Goal: Contribute content: Contribute content

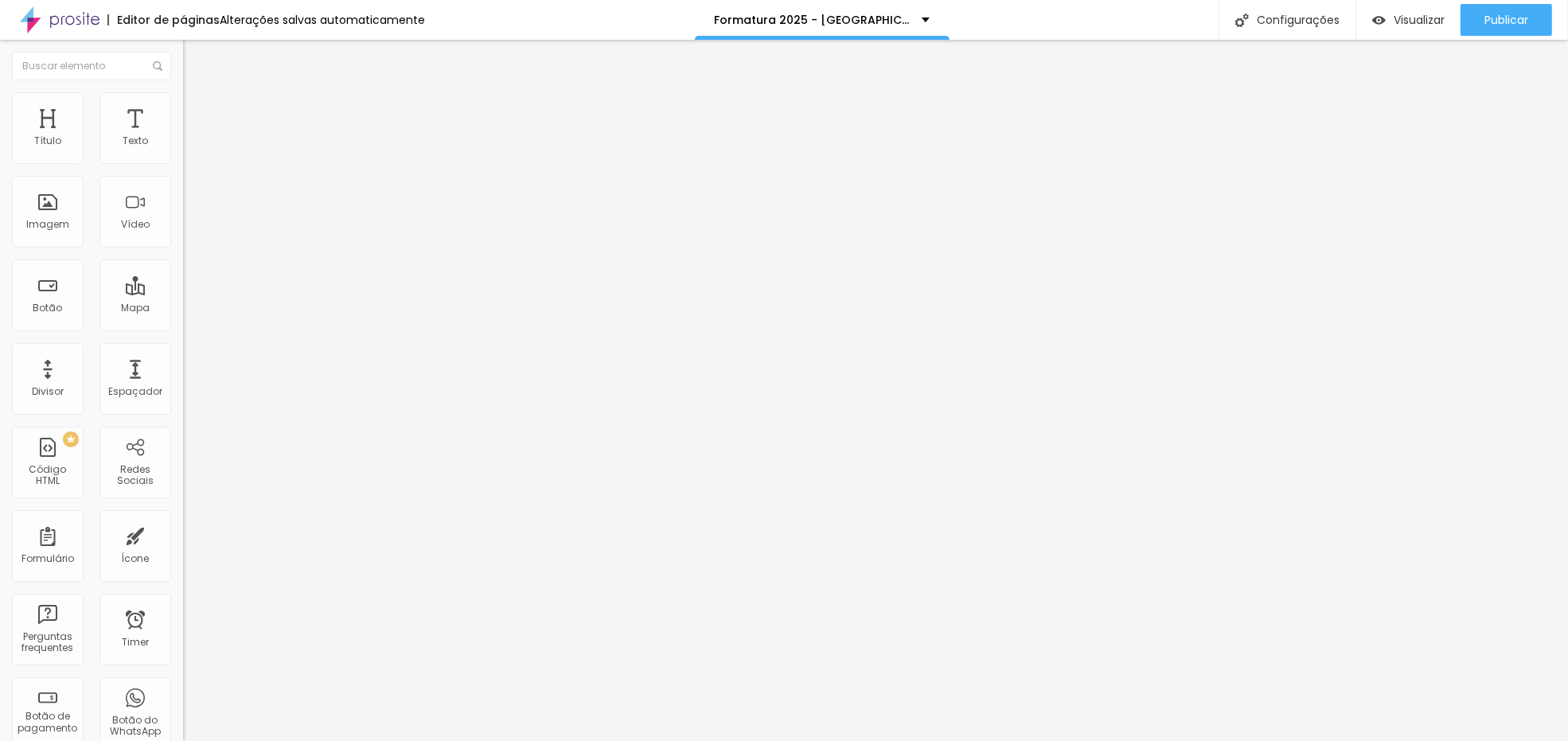
click at [183, 92] on ul "Conteúdo Estilo Avançado" at bounding box center [274, 100] width 183 height 47
click at [198, 112] on span "Avançado" at bounding box center [224, 118] width 53 height 14
click at [183, 693] on img at bounding box center [188, 697] width 9 height 9
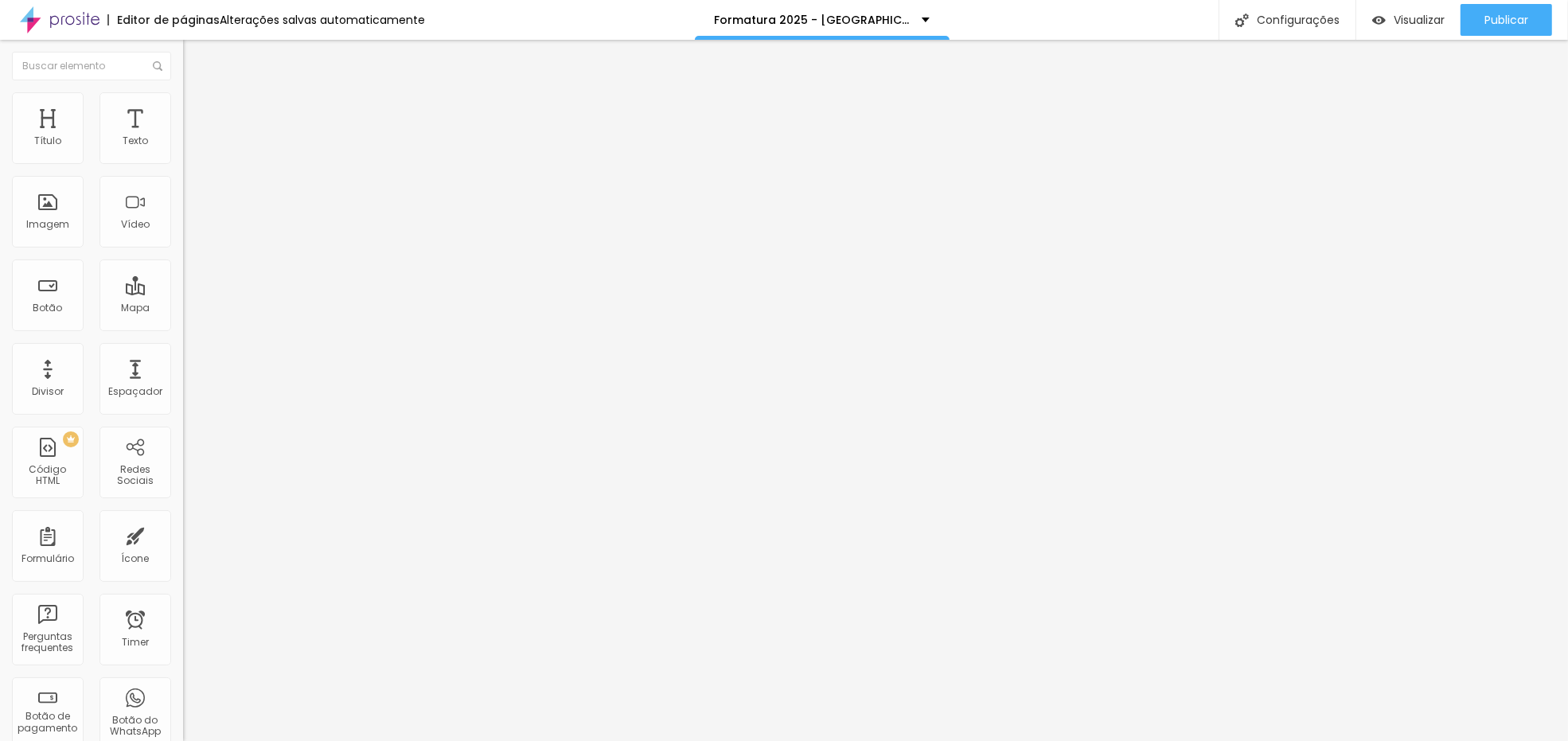
paste textarea
drag, startPoint x: 718, startPoint y: 218, endPoint x: 482, endPoint y: 225, distance: 236.1
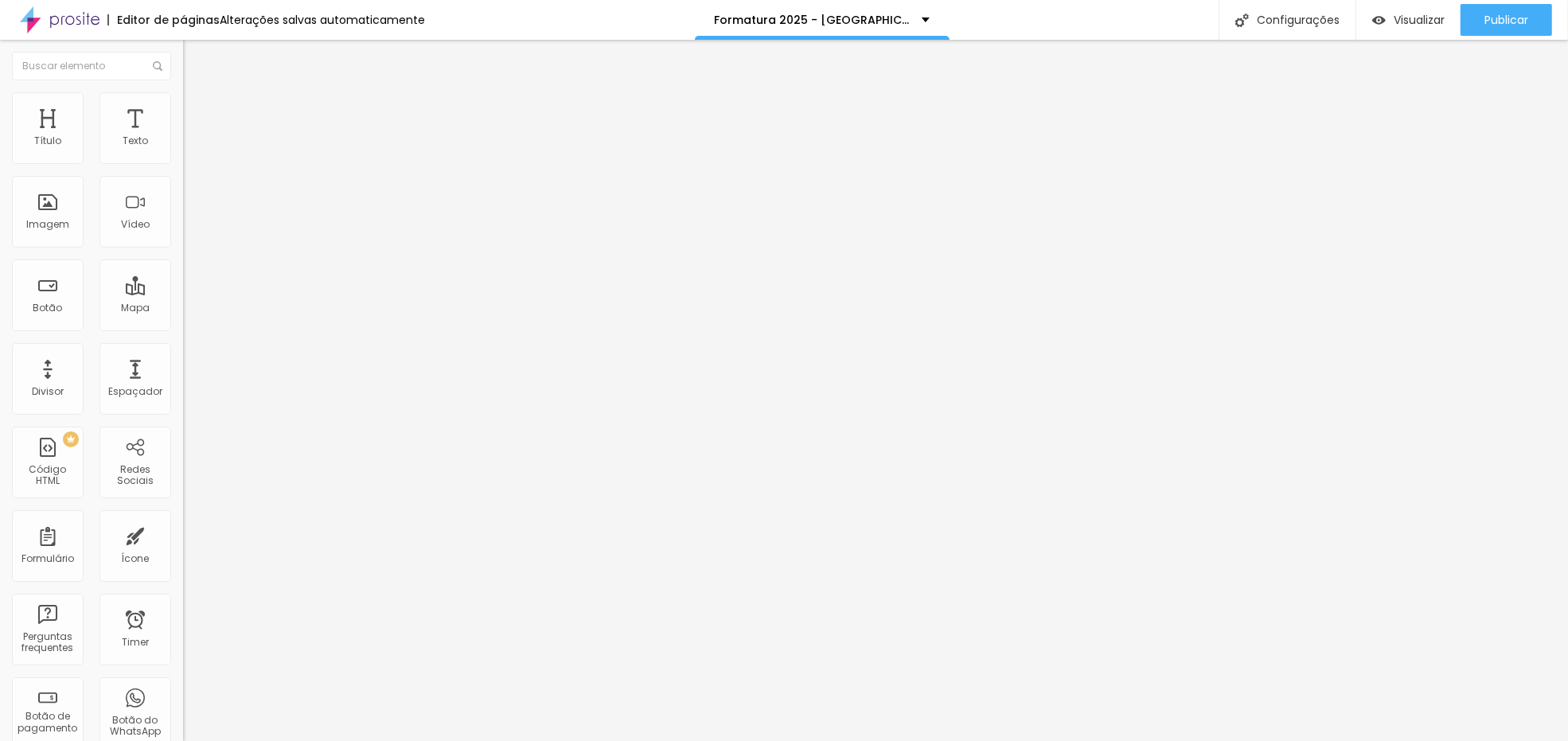
drag, startPoint x: 674, startPoint y: 213, endPoint x: 467, endPoint y: 186, distance: 208.8
paste textarea
click at [1487, 25] on span "Publicar" at bounding box center [1506, 20] width 44 height 13
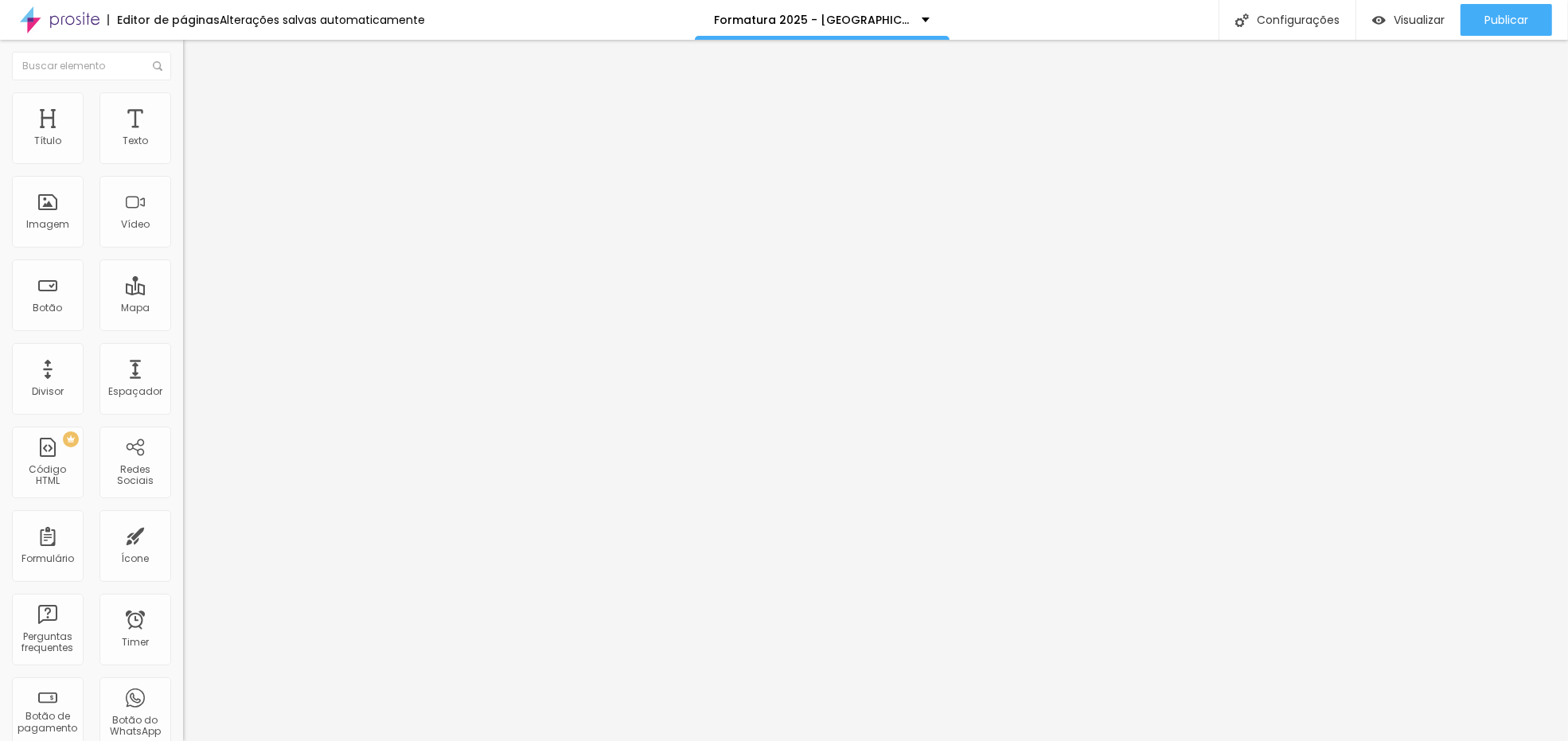
click at [183, 693] on img at bounding box center [188, 697] width 9 height 9
click at [1452, 117] on link "Visualizar página" at bounding box center [1462, 122] width 143 height 10
click at [1532, 15] on button "Publicar" at bounding box center [1506, 19] width 92 height 32
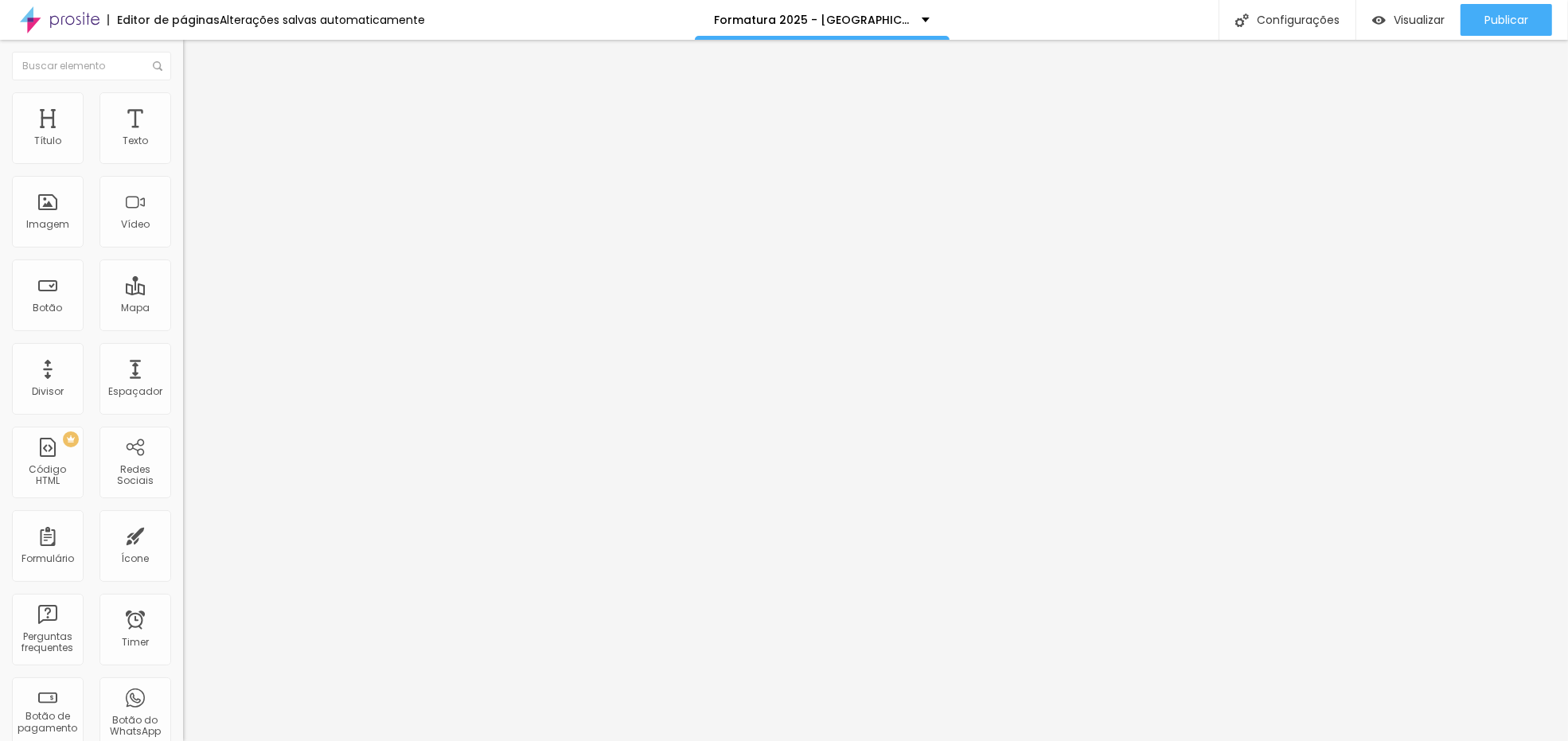
click at [183, 683] on div "84 caracteres" at bounding box center [274, 693] width 183 height 21
click at [183, 693] on img at bounding box center [188, 697] width 9 height 9
drag, startPoint x: 692, startPoint y: 178, endPoint x: 661, endPoint y: 176, distance: 31.1
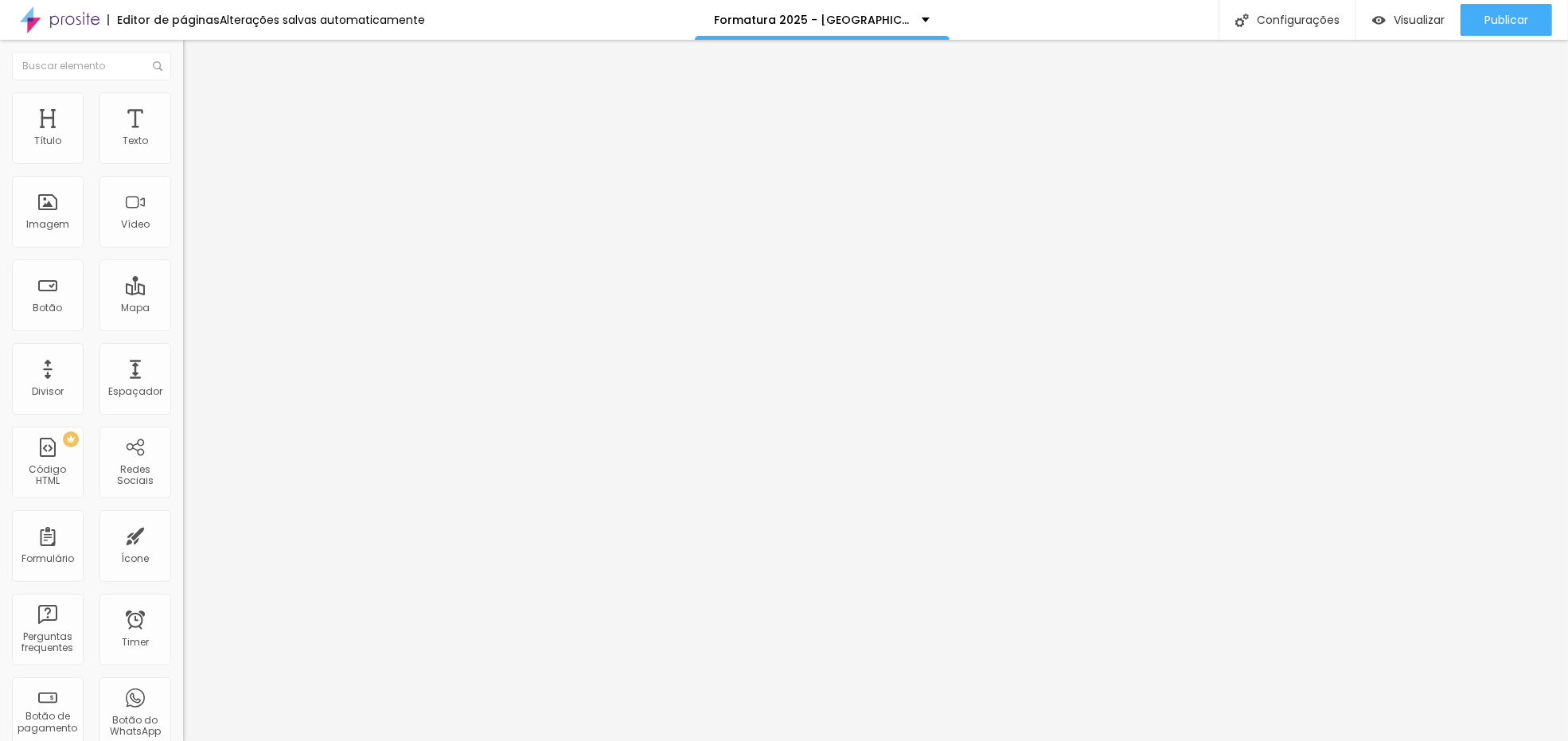
click at [1526, 27] on div "Publicar" at bounding box center [1506, 19] width 44 height 32
click at [1470, 117] on link "Visualizar página" at bounding box center [1462, 122] width 143 height 10
click at [183, 693] on img at bounding box center [188, 697] width 9 height 9
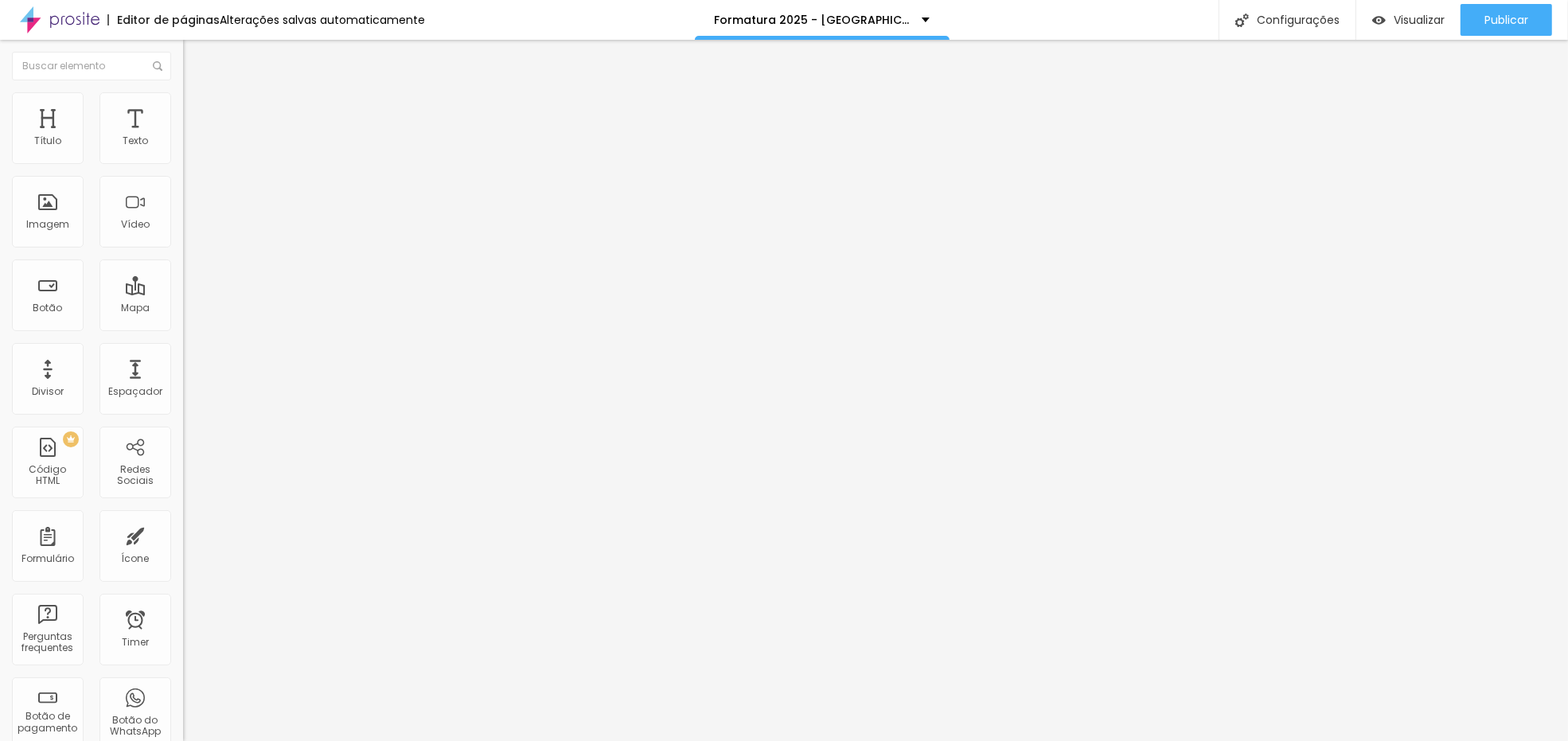
drag, startPoint x: 758, startPoint y: 206, endPoint x: 515, endPoint y: 204, distance: 243.0
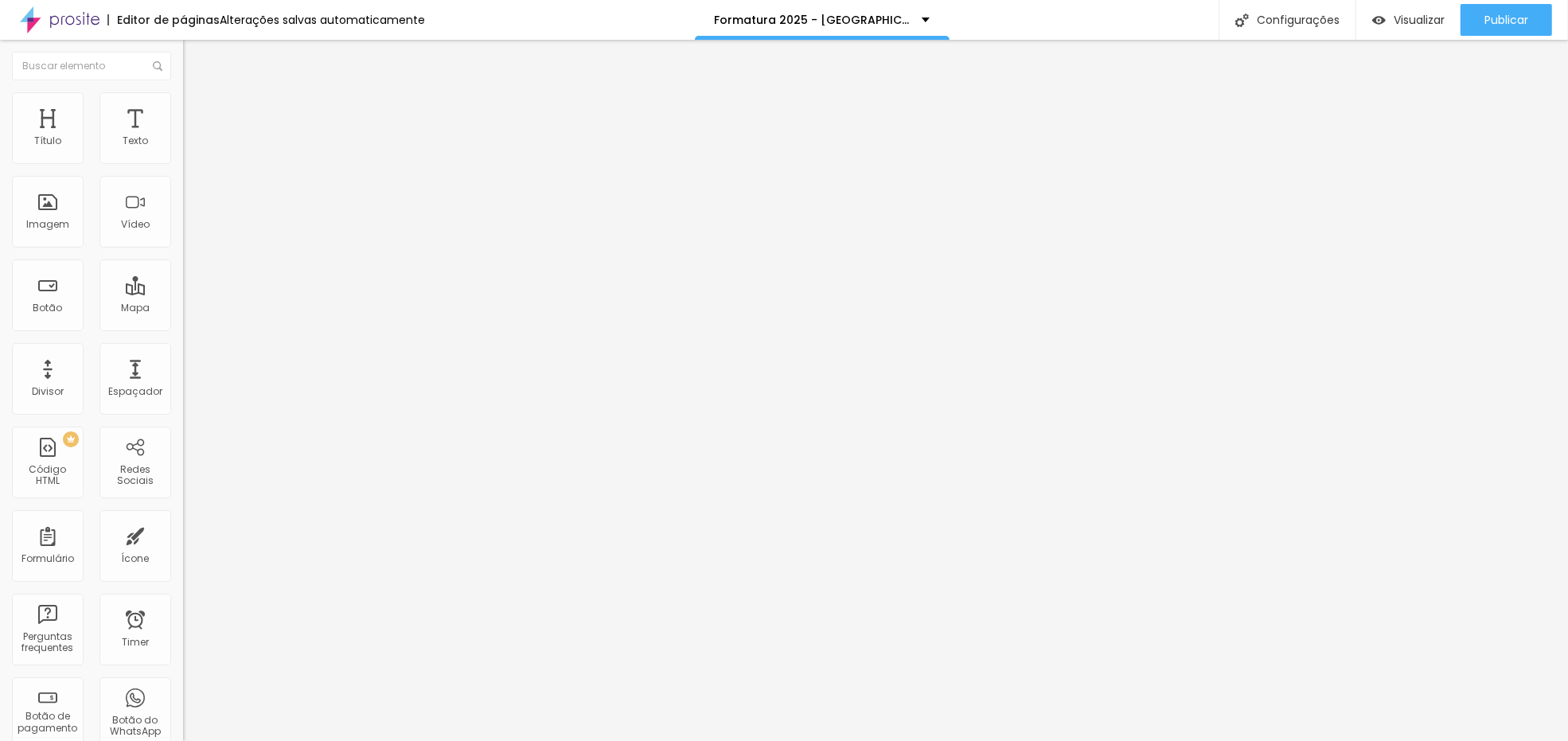
click at [183, 693] on img at bounding box center [188, 697] width 9 height 9
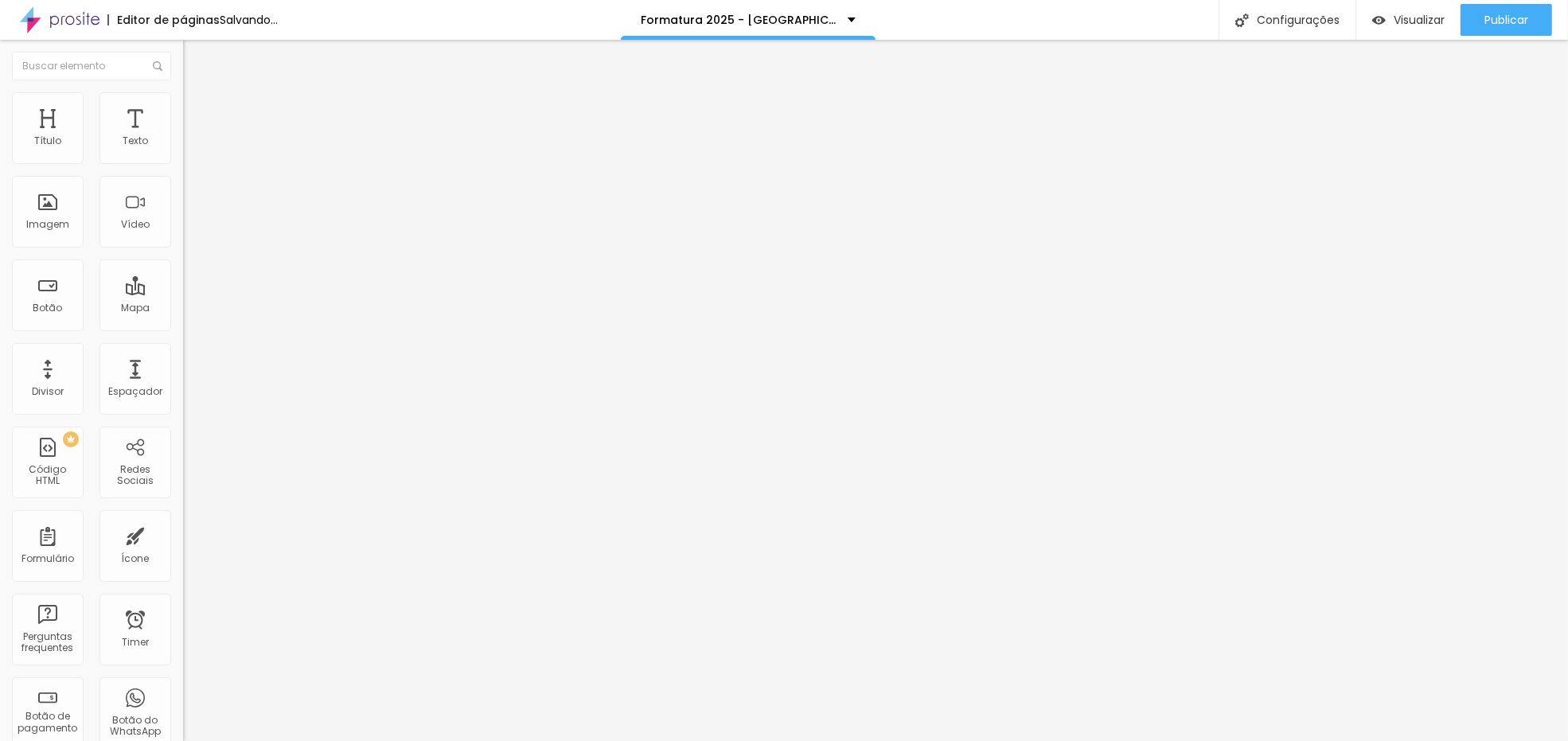
click at [183, 683] on div "95 caracteres" at bounding box center [274, 693] width 183 height 21
click at [183, 693] on img at bounding box center [188, 697] width 9 height 9
drag, startPoint x: 574, startPoint y: 228, endPoint x: 455, endPoint y: 147, distance: 144.0
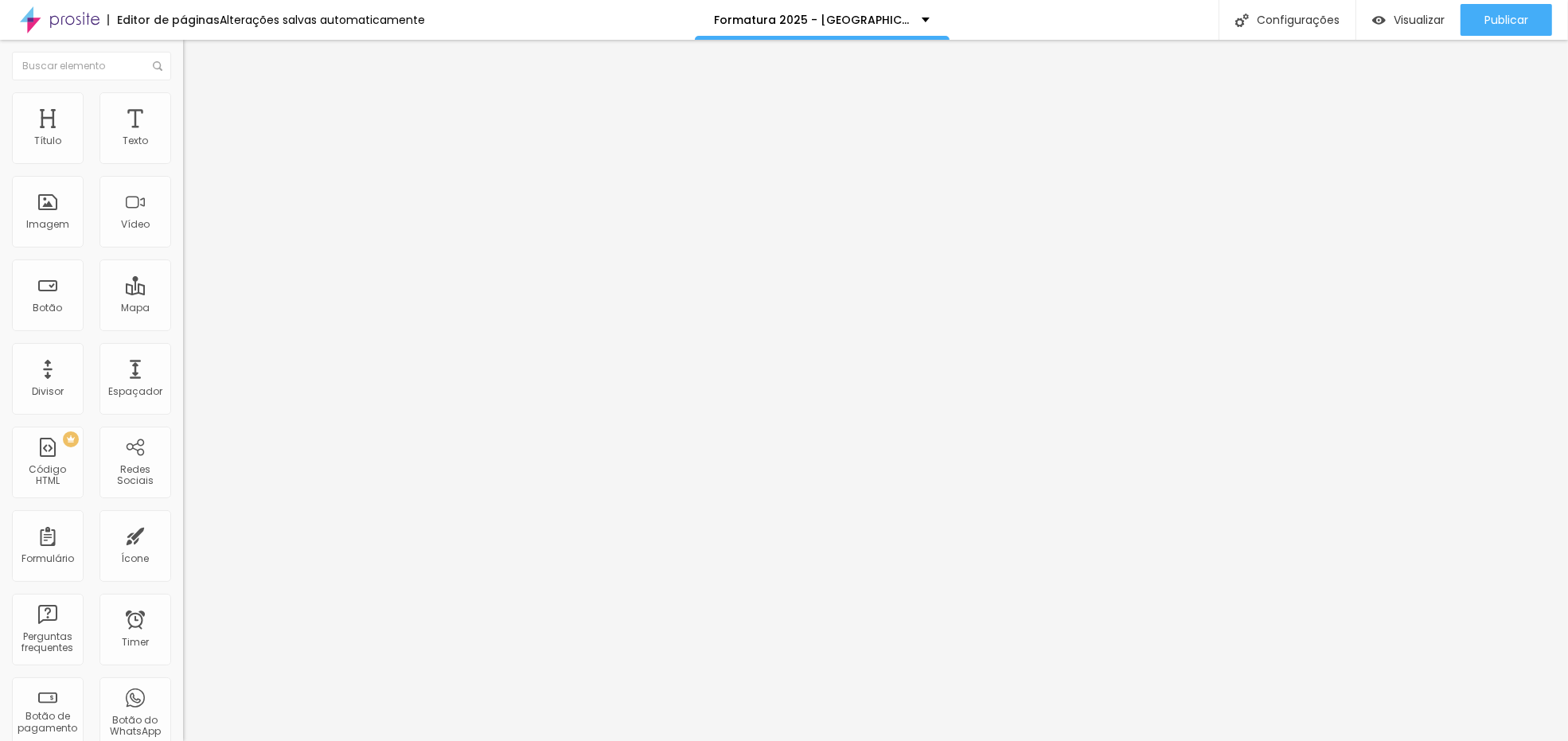
paste textarea
drag, startPoint x: 526, startPoint y: 240, endPoint x: 494, endPoint y: 178, distance: 69.8
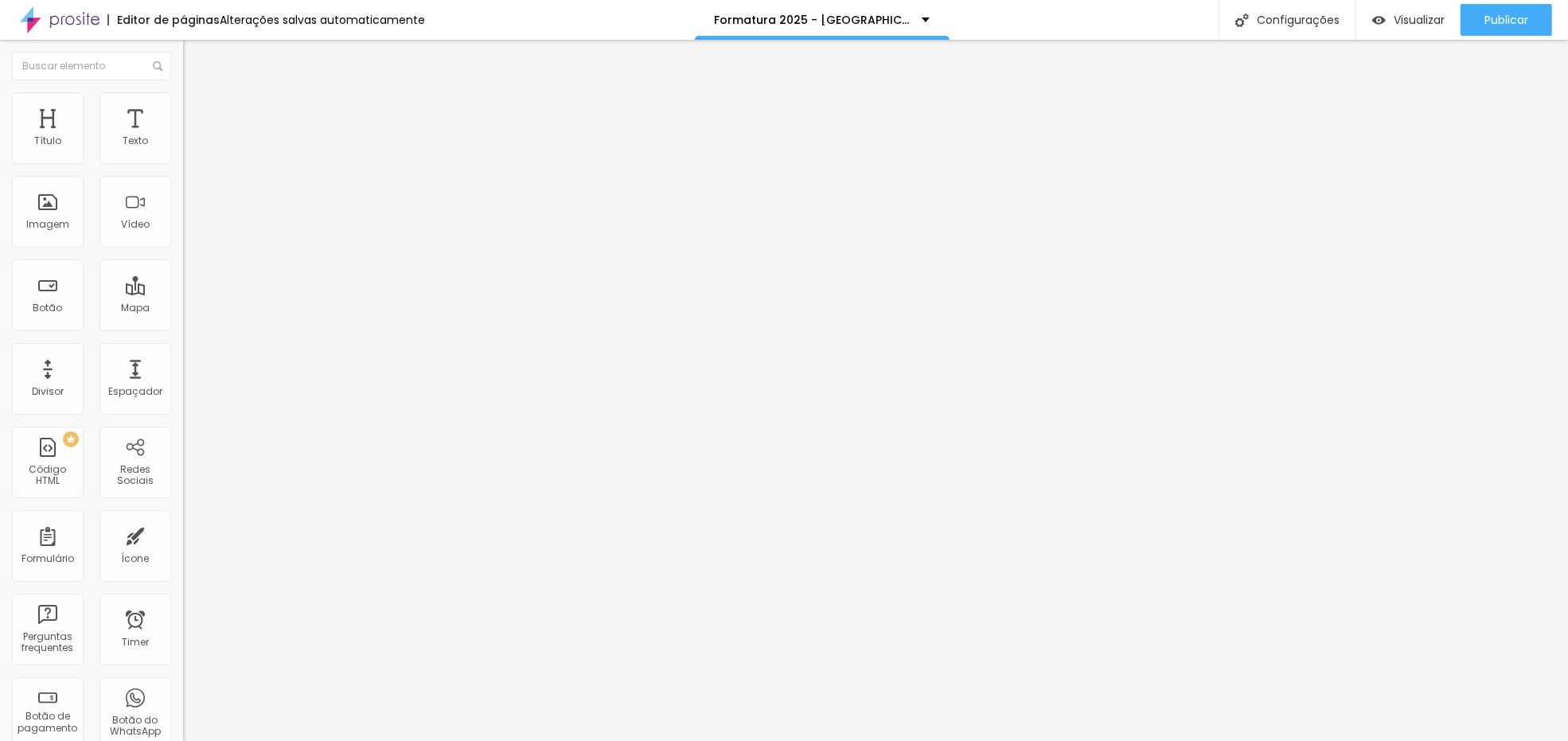
drag, startPoint x: 477, startPoint y: 177, endPoint x: 465, endPoint y: 175, distance: 12.2
drag, startPoint x: 585, startPoint y: 223, endPoint x: 458, endPoint y: 222, distance: 127.0
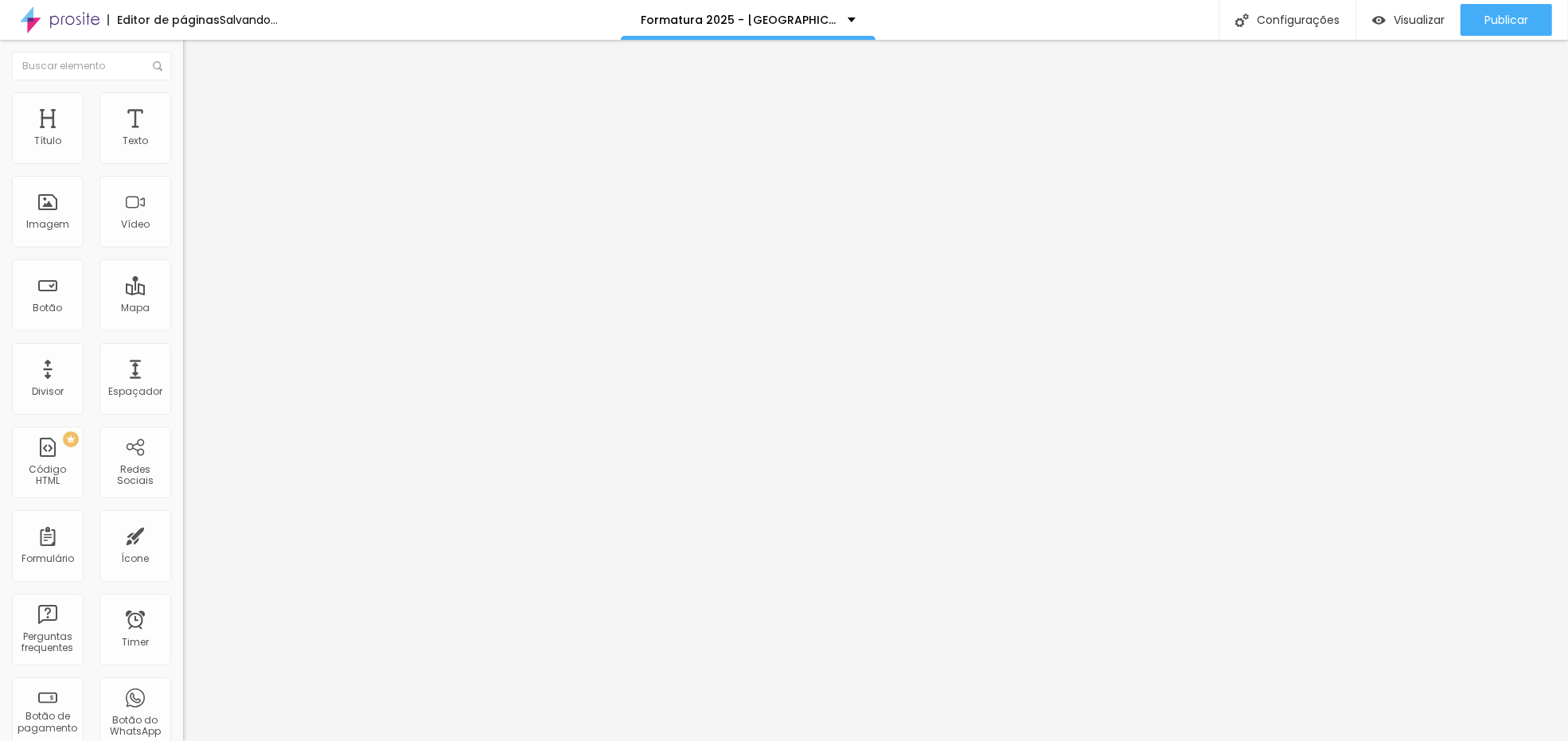
paste textarea
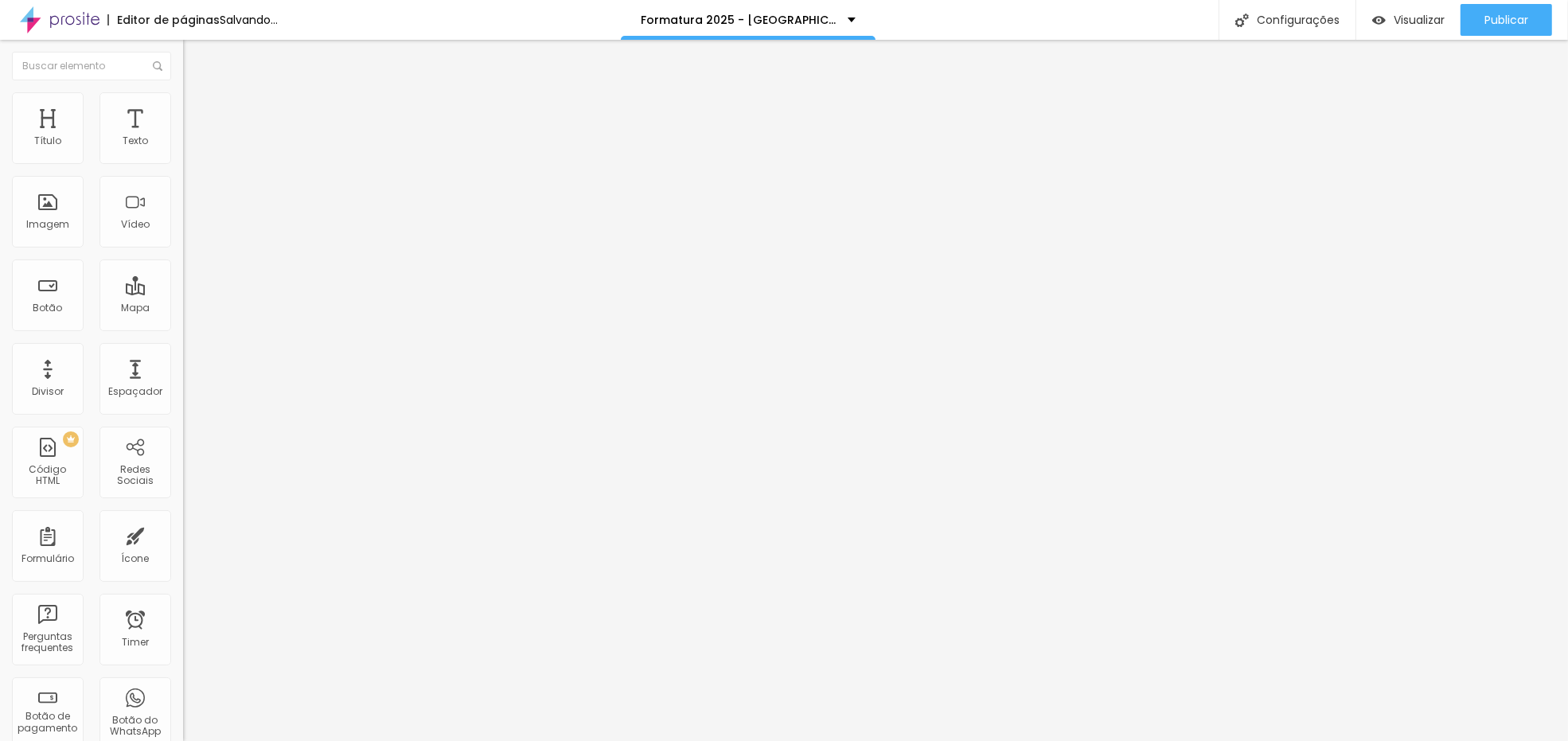
click at [1566, 0] on html "Editor de páginas Salvando... Formatura 2025 - Colégio Acesso Pré e 5º ano Conf…" at bounding box center [784, 370] width 1568 height 741
click at [183, 108] on li "Avançado" at bounding box center [274, 116] width 183 height 15
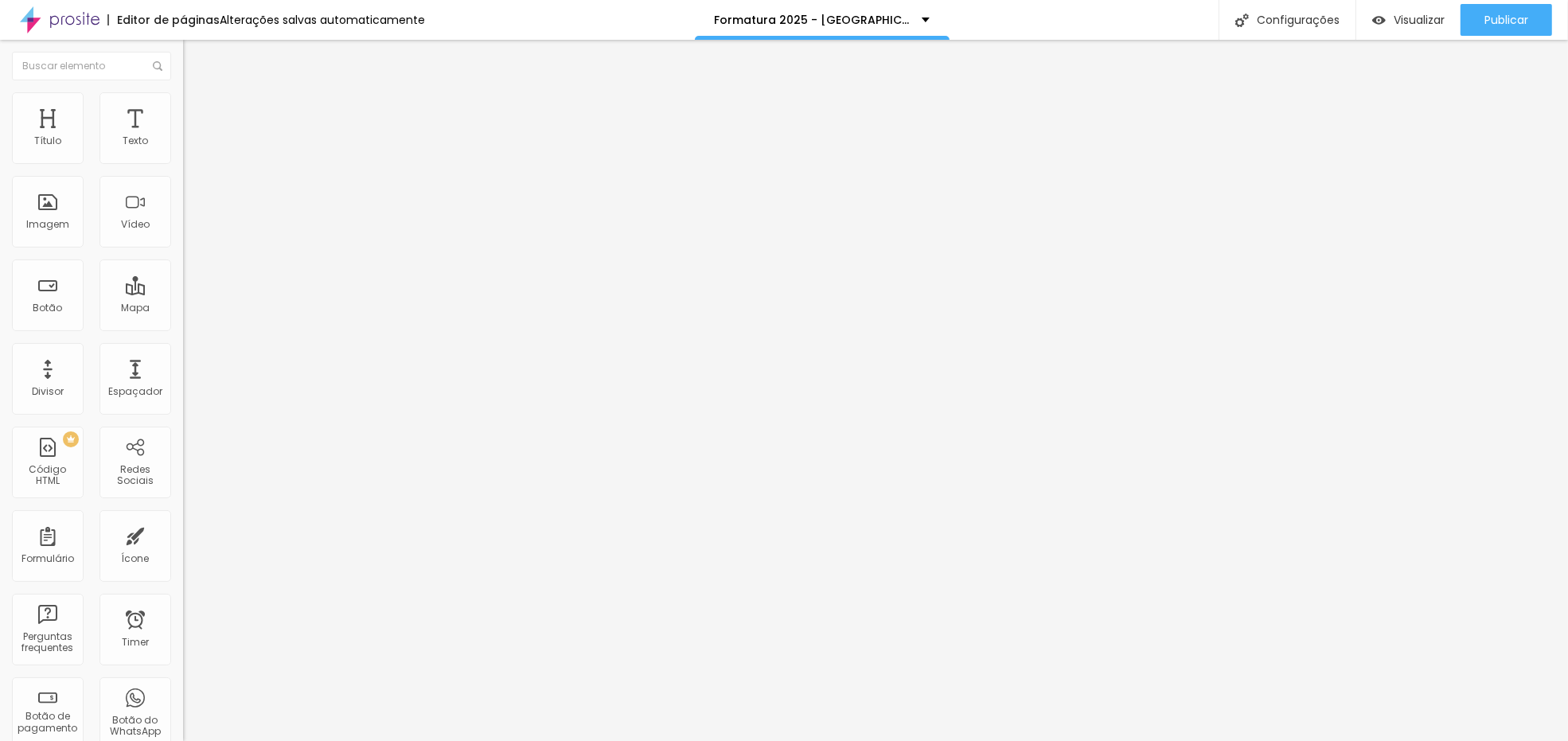
click at [183, 108] on li "Avançado" at bounding box center [274, 116] width 183 height 15
click at [198, 108] on span "Estilo" at bounding box center [209, 103] width 25 height 14
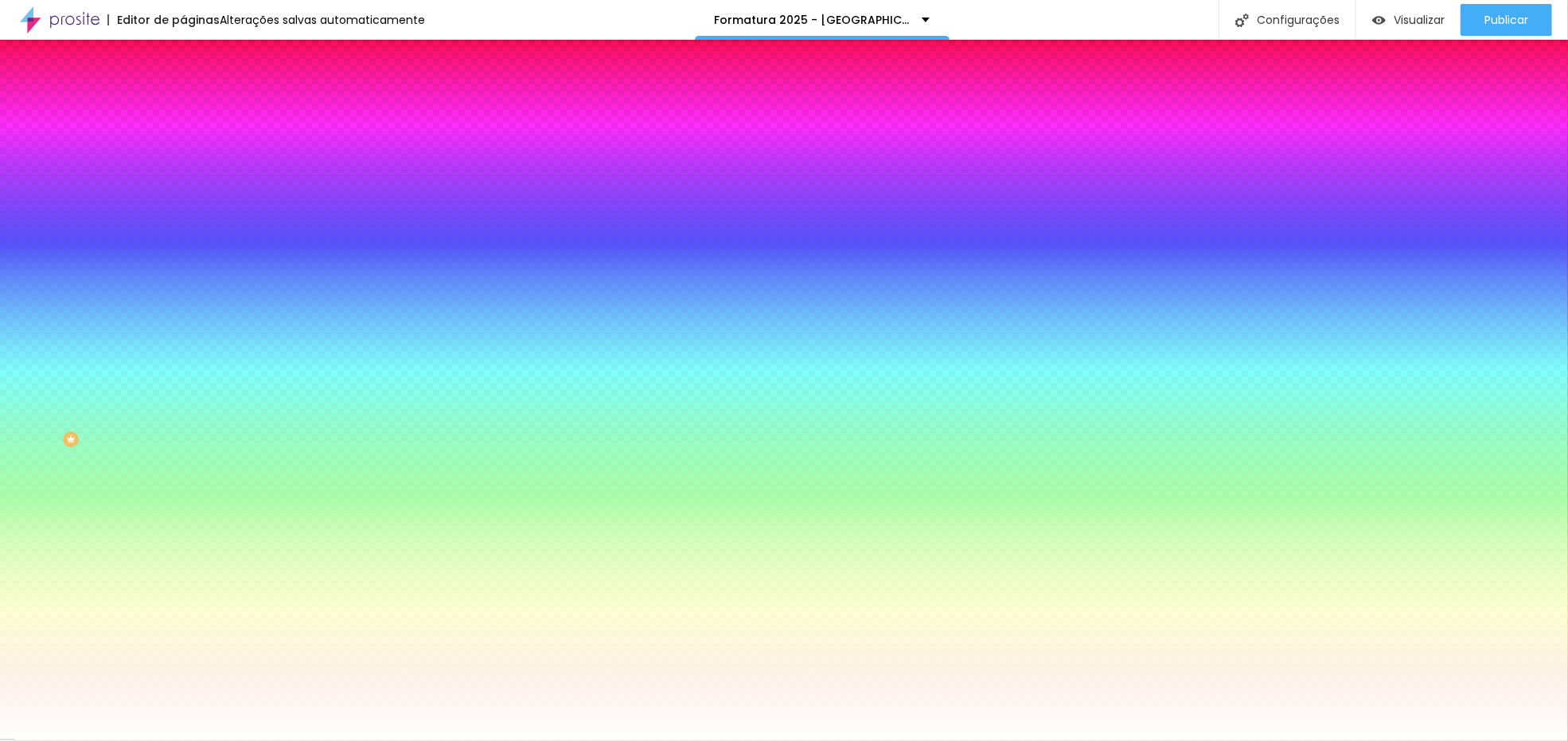
click at [183, 108] on img at bounding box center [190, 116] width 15 height 15
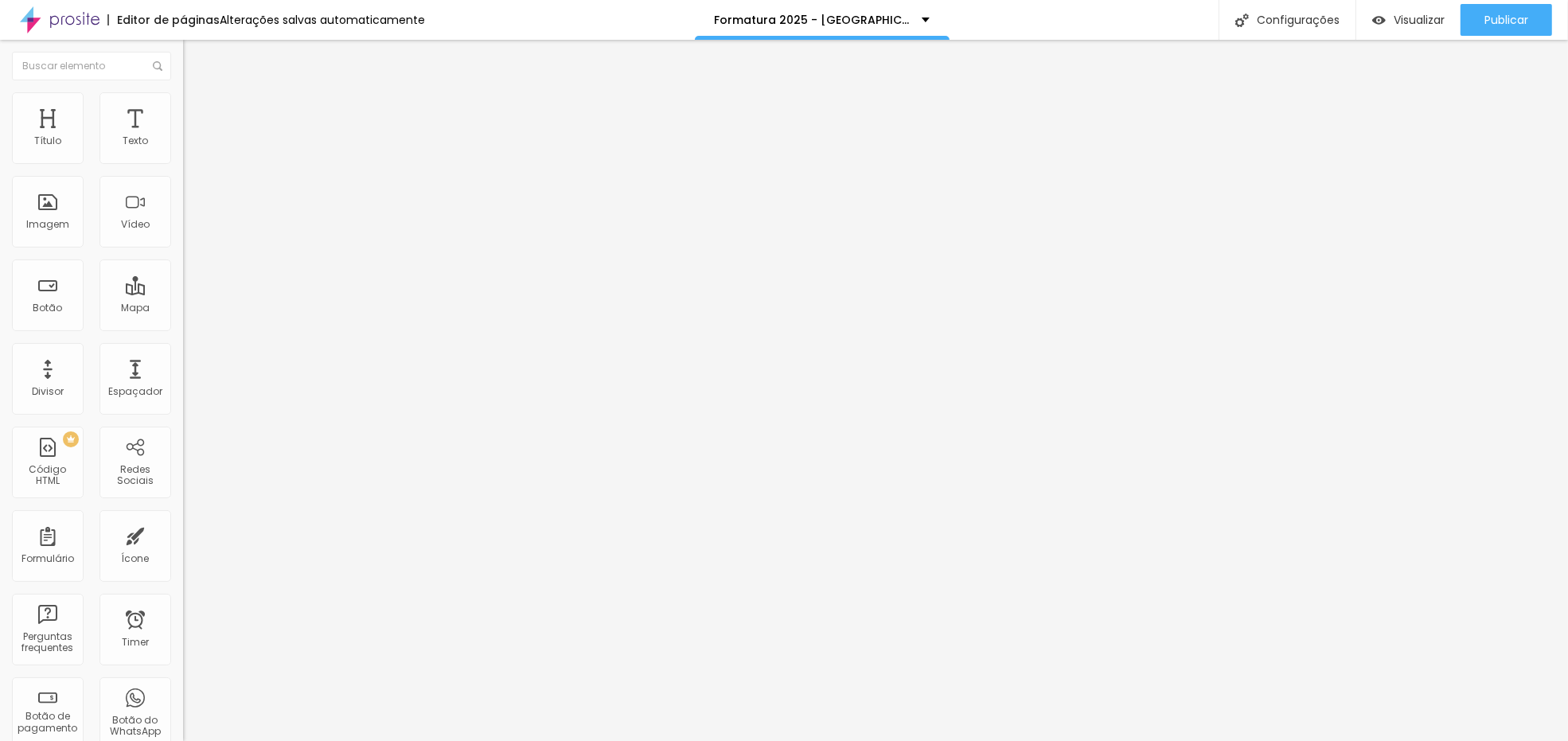
drag, startPoint x: 82, startPoint y: 376, endPoint x: 168, endPoint y: 382, distance: 86.2
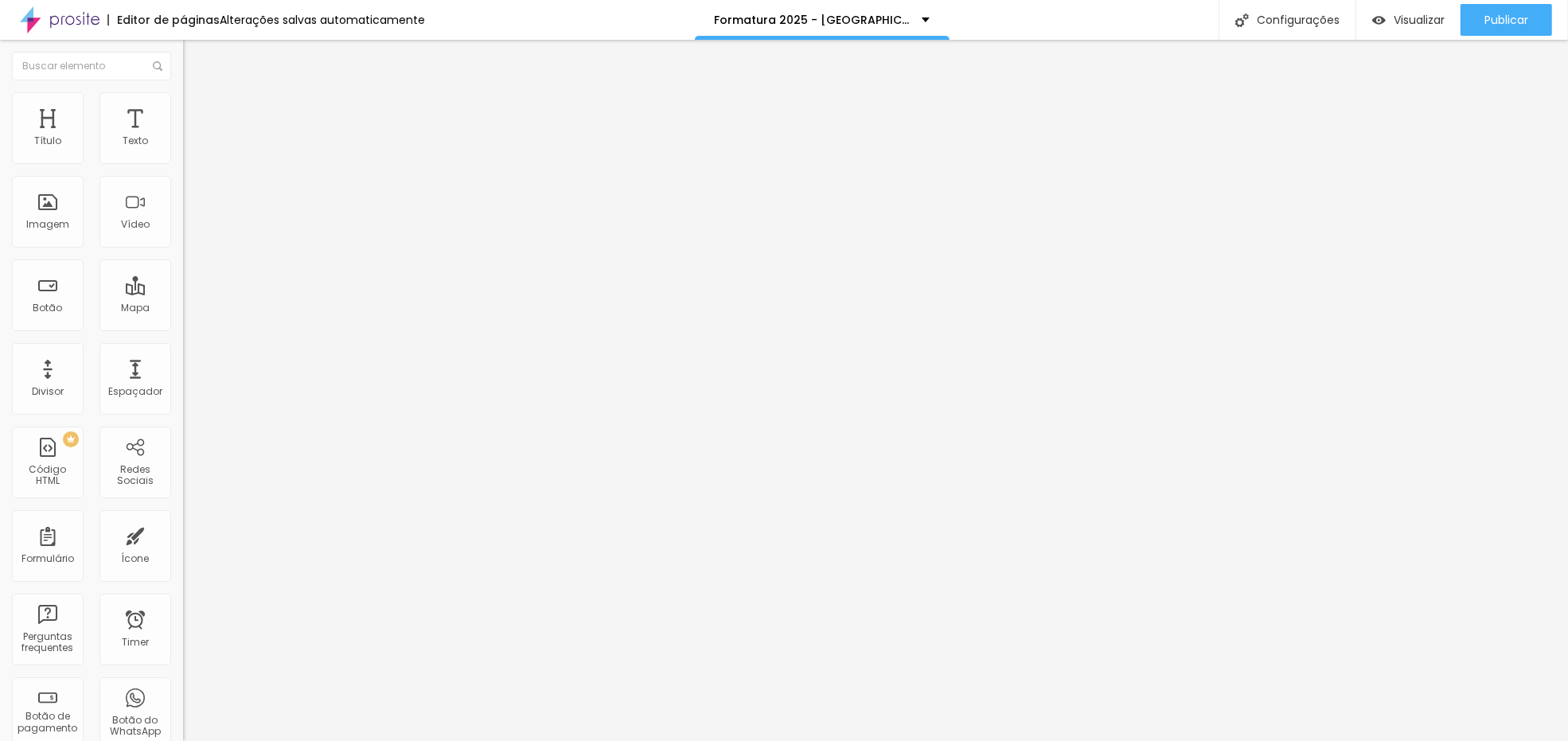
click at [198, 113] on span "Avançado" at bounding box center [224, 118] width 53 height 14
click at [1409, 27] on div "Visualizar" at bounding box center [1409, 19] width 73 height 32
click at [1509, 22] on span "Publicar" at bounding box center [1506, 20] width 44 height 13
click at [1509, 22] on span "Publicar" at bounding box center [1515, 20] width 44 height 13
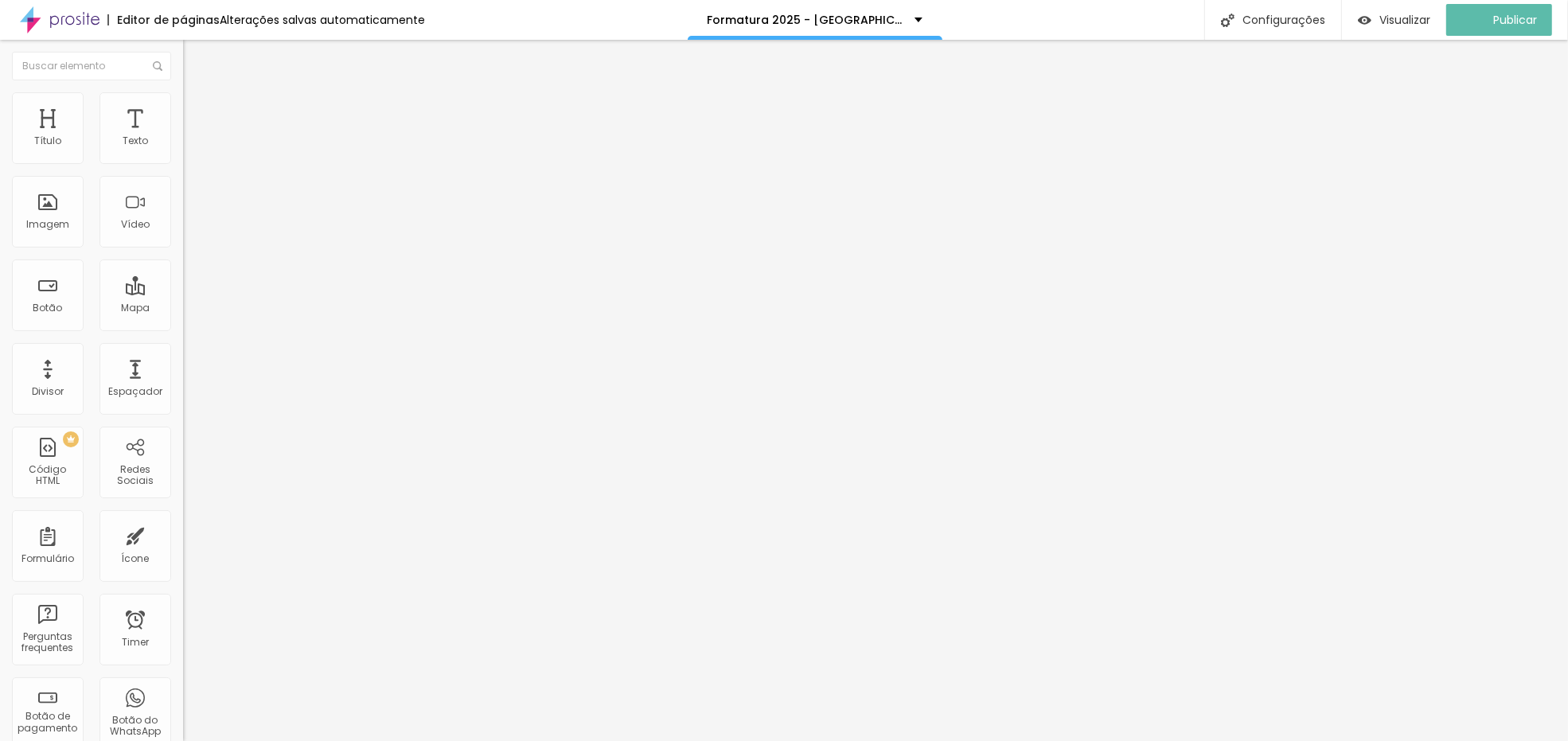
click at [183, 683] on div "117 caracteres" at bounding box center [274, 693] width 183 height 21
click at [183, 693] on img at bounding box center [188, 697] width 9 height 9
